Goal: Check status: Check status

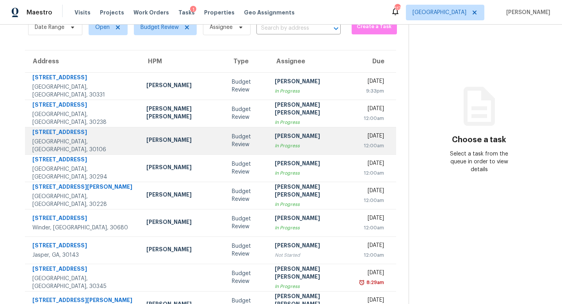
scroll to position [88, 0]
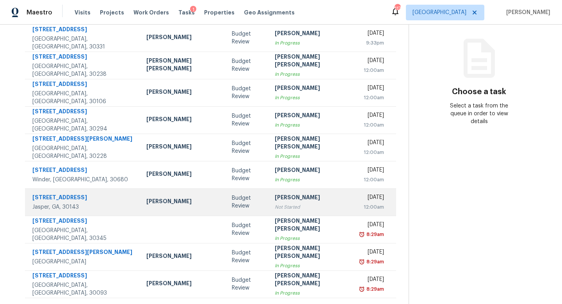
click at [276, 197] on div "[PERSON_NAME]" at bounding box center [311, 198] width 73 height 10
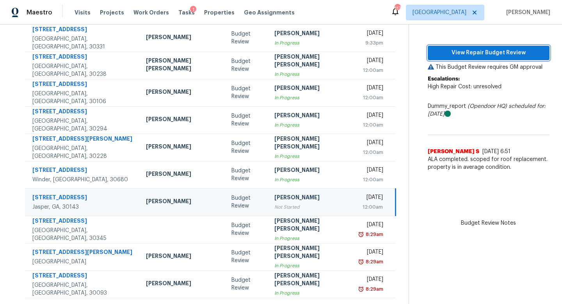
click at [446, 53] on span "View Repair Budget Review" at bounding box center [488, 53] width 109 height 10
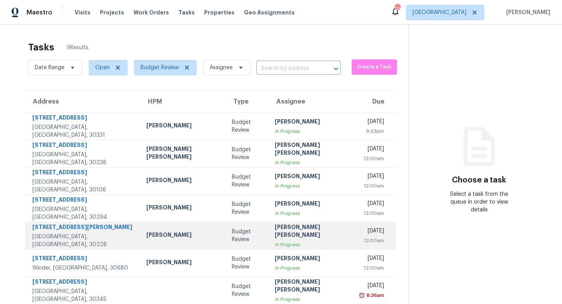
scroll to position [61, 0]
